Goal: Task Accomplishment & Management: Complete application form

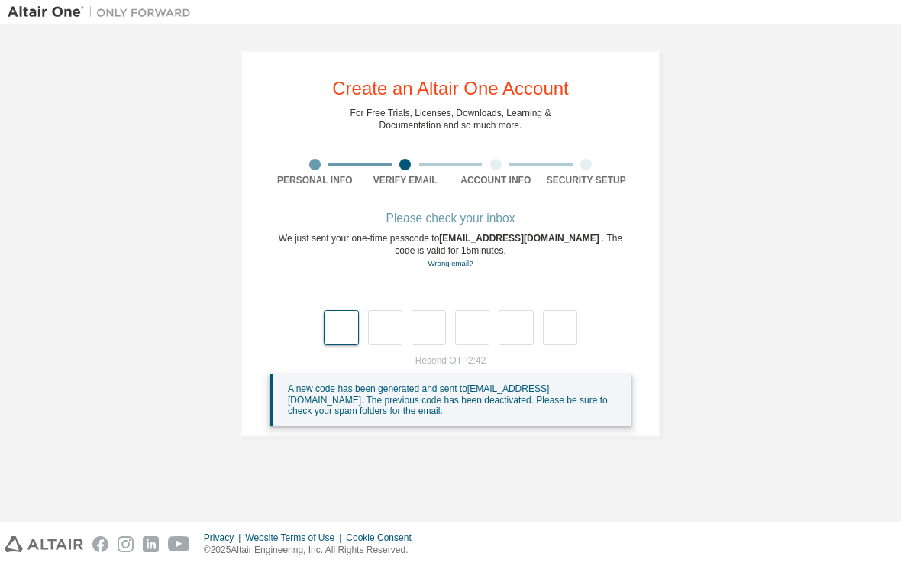
click at [336, 310] on input "text" at bounding box center [341, 327] width 34 height 35
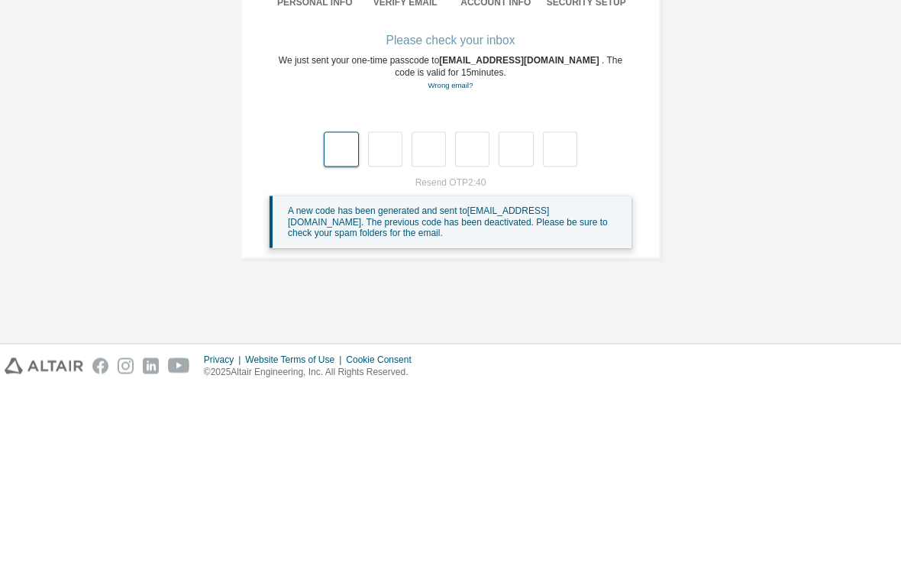
type input "*"
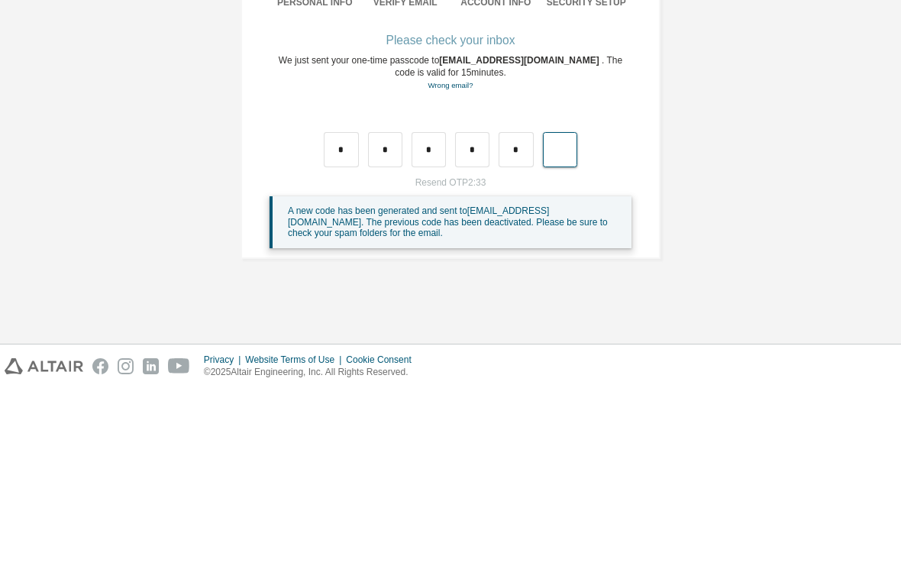
type input "*"
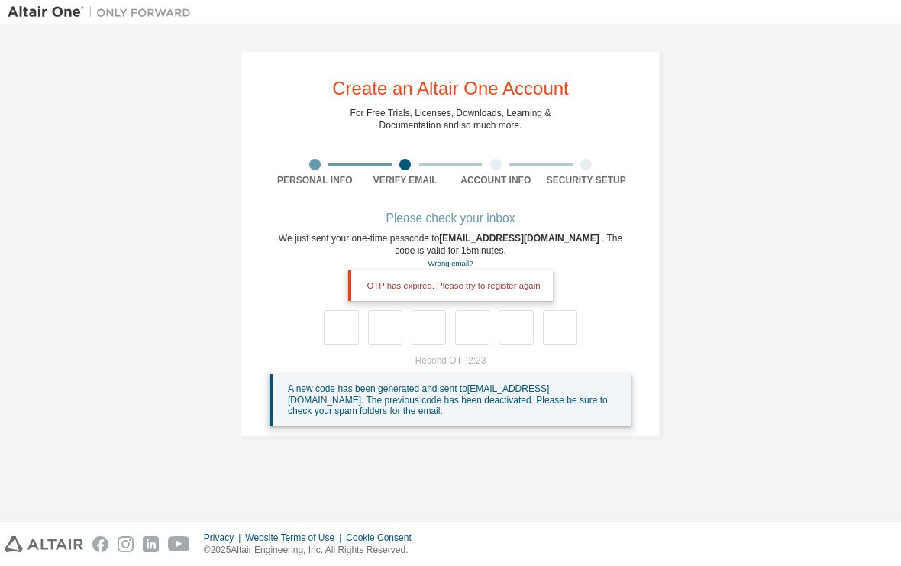
click at [163, 192] on div "**********" at bounding box center [451, 243] width 886 height 423
click at [437, 259] on link "Wrong email?" at bounding box center [450, 263] width 45 height 8
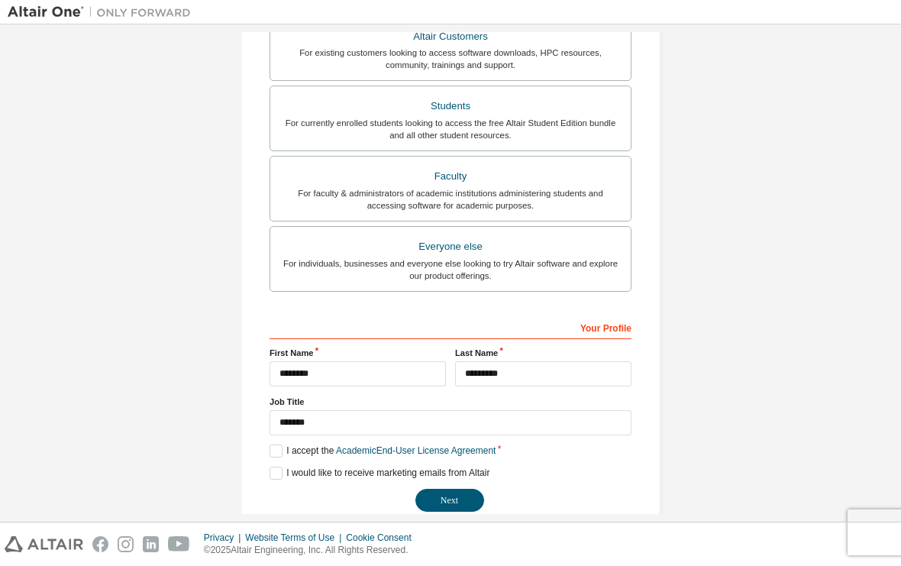
scroll to position [338, 0]
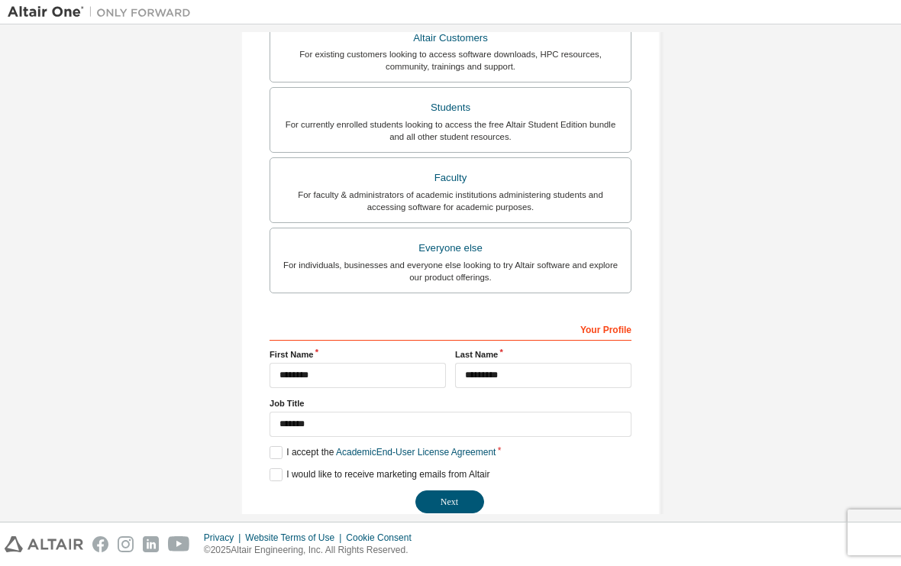
click at [459, 490] on button "Next" at bounding box center [449, 501] width 69 height 23
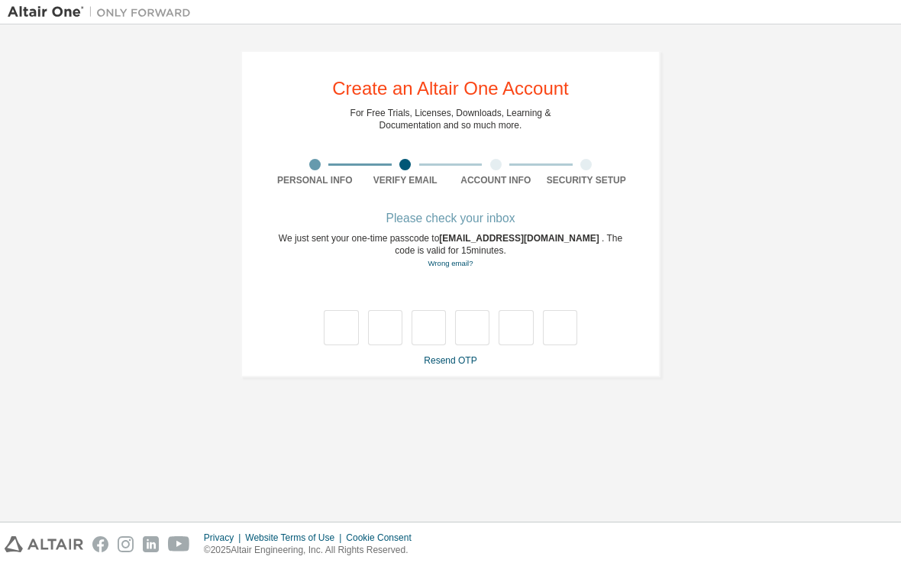
click at [454, 355] on link "Resend OTP" at bounding box center [450, 360] width 53 height 11
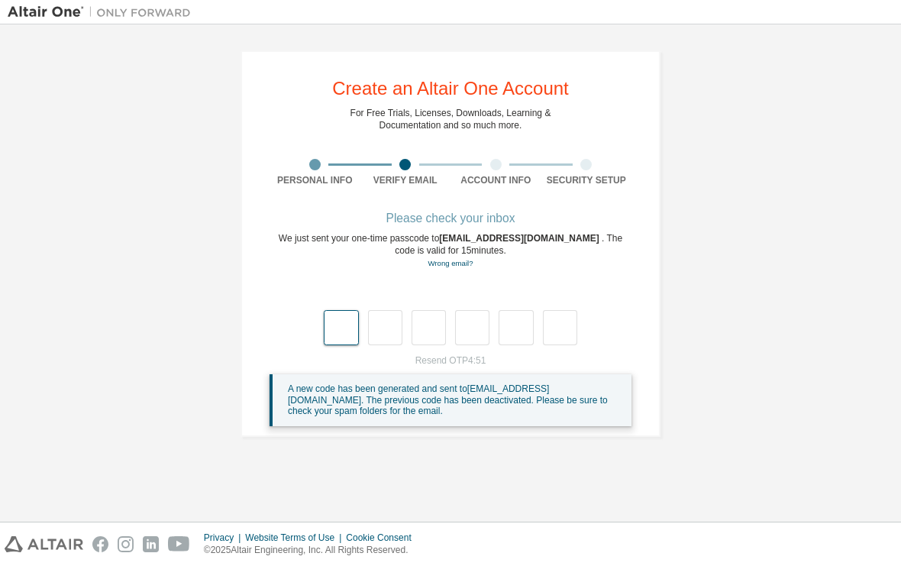
click at [341, 310] on input "text" at bounding box center [341, 327] width 34 height 35
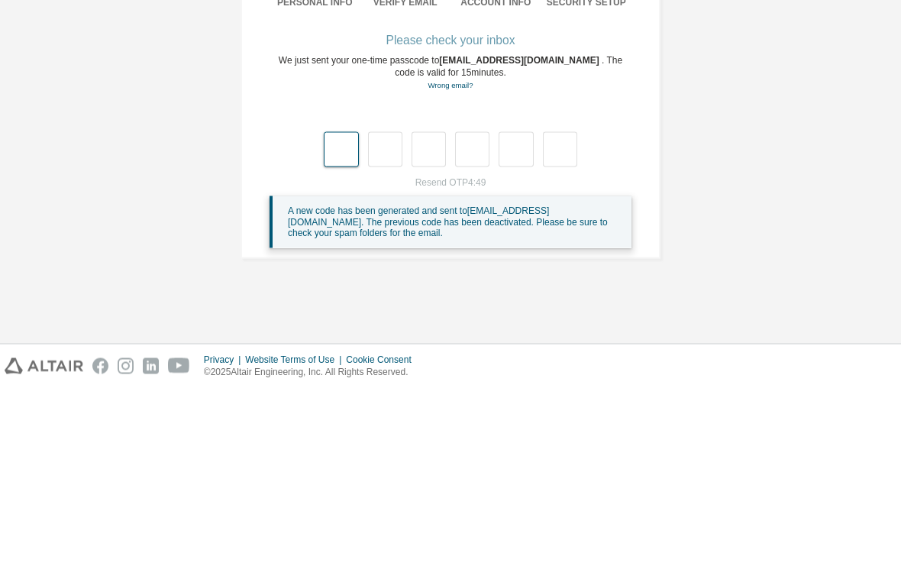
type input "*"
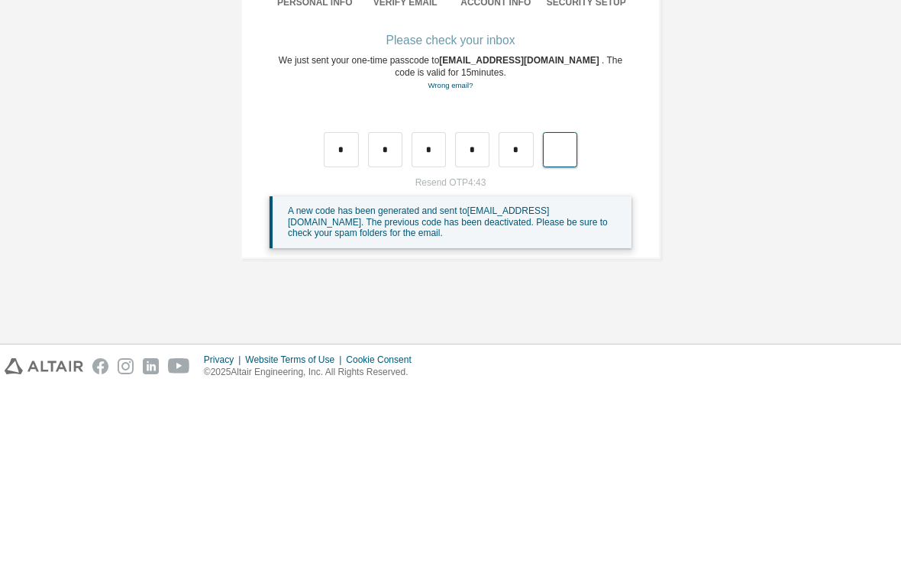
type input "*"
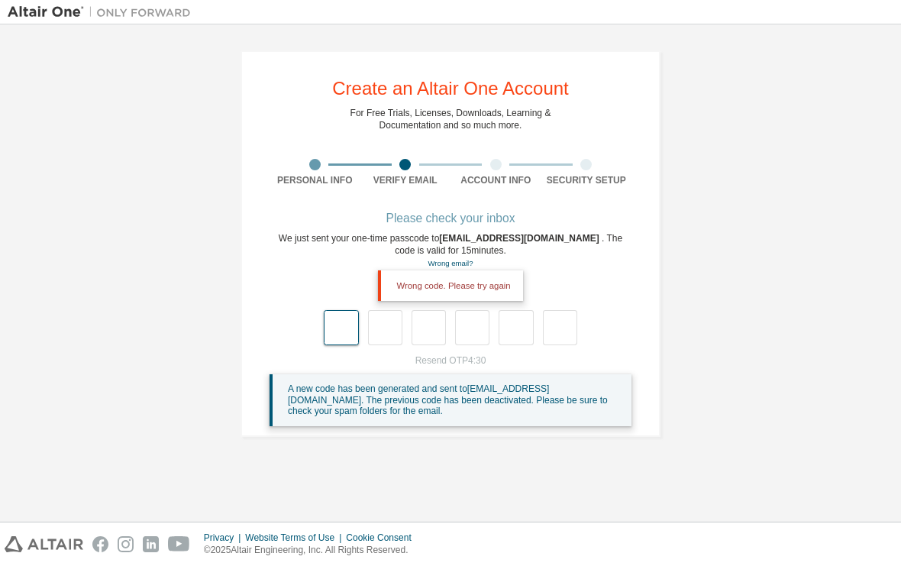
click at [347, 310] on input "text" at bounding box center [341, 327] width 34 height 35
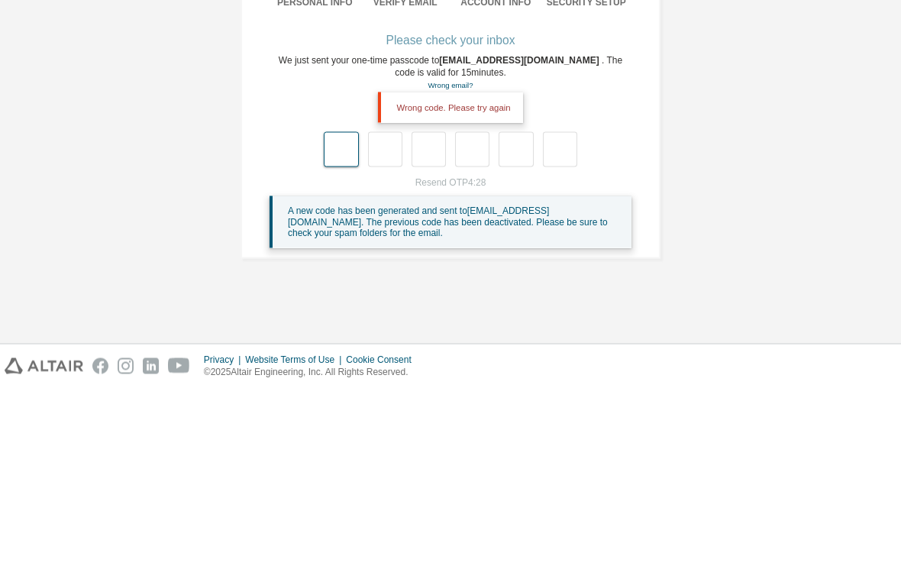
type input "*"
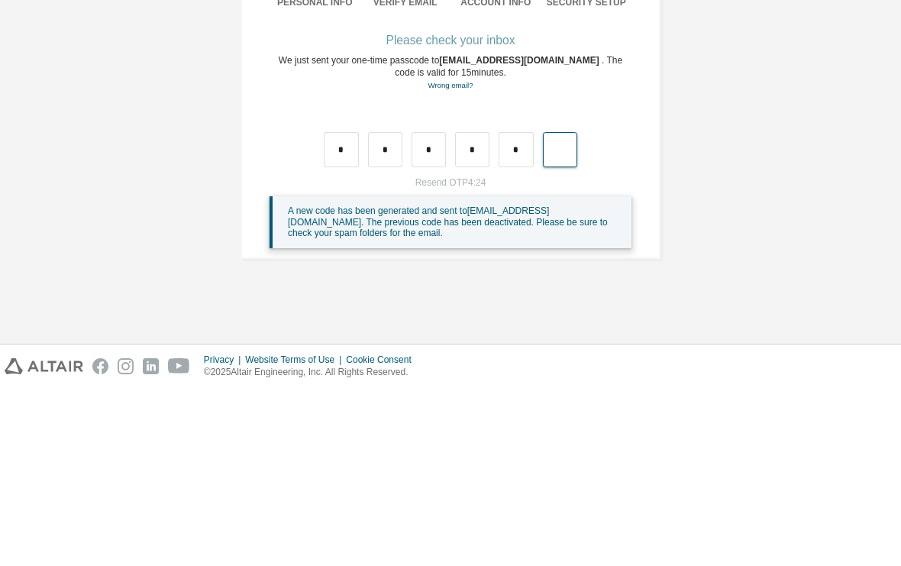
type input "*"
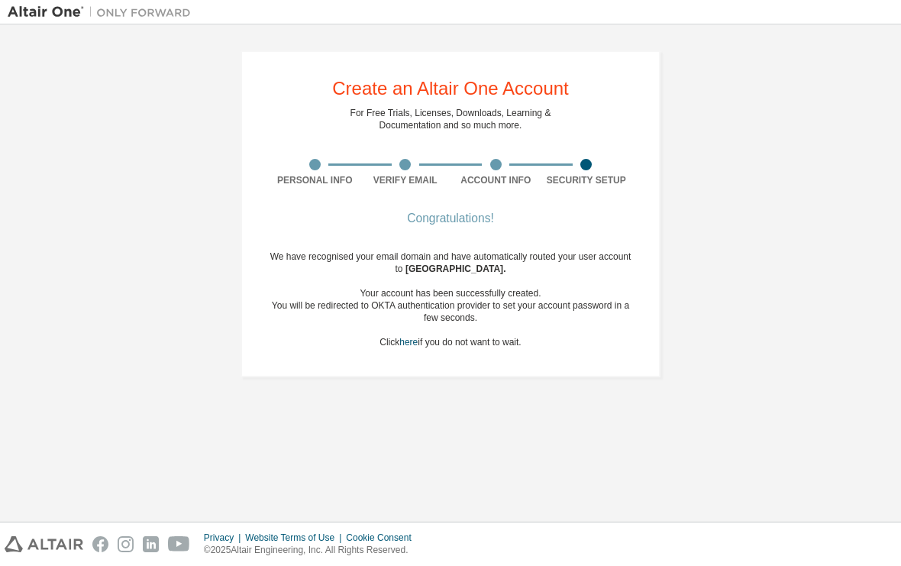
click at [408, 337] on link "here" at bounding box center [408, 342] width 18 height 11
